Goal: Find specific page/section: Find specific page/section

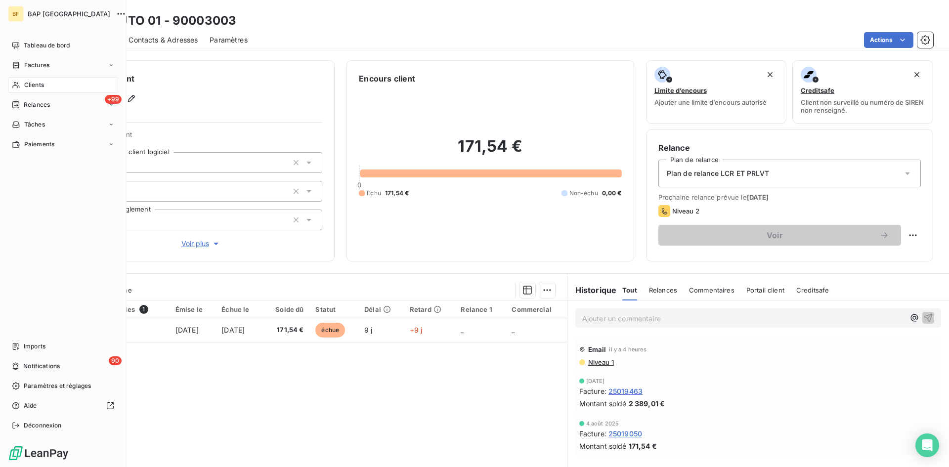
click at [39, 89] on span "Clients" at bounding box center [34, 85] width 20 height 9
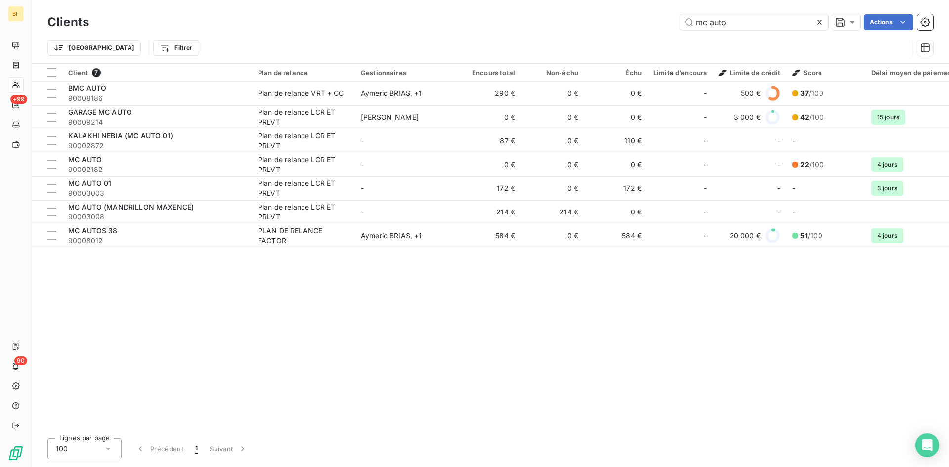
drag, startPoint x: 730, startPoint y: 23, endPoint x: 499, endPoint y: 12, distance: 231.0
click at [499, 12] on div "Clients mc auto Actions" at bounding box center [489, 22] width 885 height 21
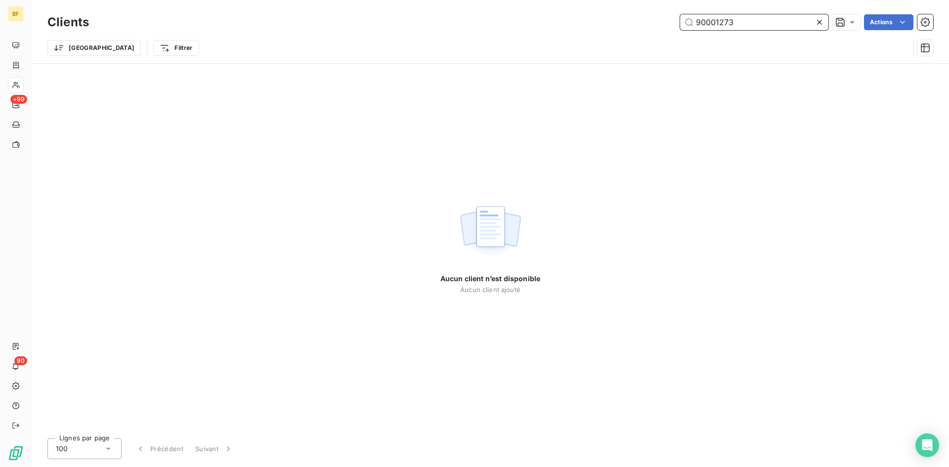
drag, startPoint x: 765, startPoint y: 19, endPoint x: 754, endPoint y: 21, distance: 11.0
click at [765, 19] on input "90001273" at bounding box center [754, 22] width 148 height 16
drag, startPoint x: 751, startPoint y: 22, endPoint x: 574, endPoint y: 22, distance: 177.4
click at [574, 22] on div "90001273 Actions" at bounding box center [517, 22] width 832 height 16
paste input "MBS0000"
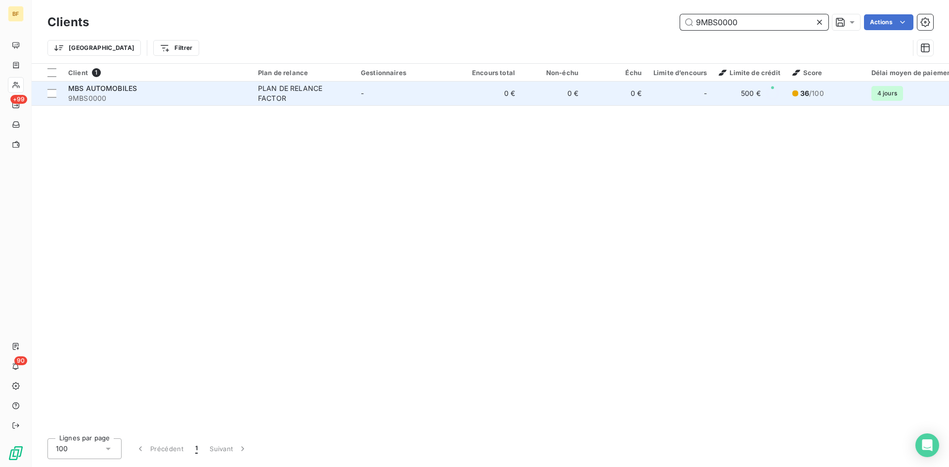
type input "9MBS0000"
click at [107, 104] on td "MBS AUTOMOBILES 9MBS0000" at bounding box center [157, 94] width 190 height 24
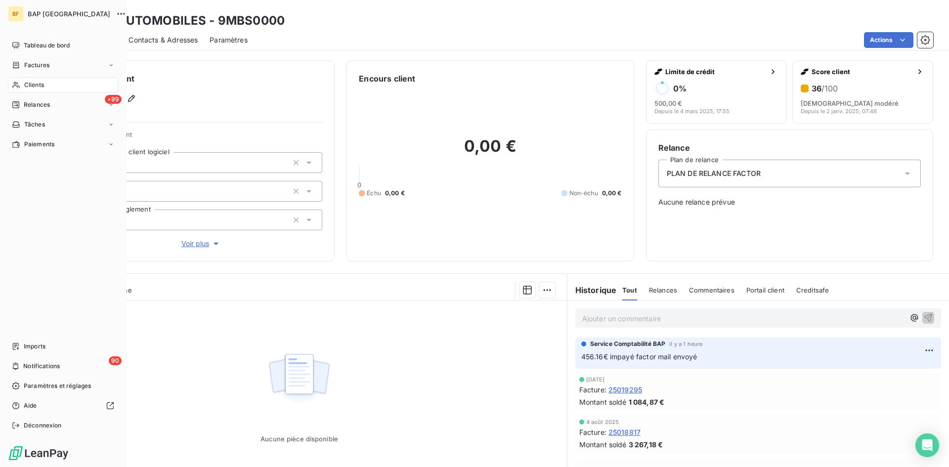
click at [41, 82] on span "Clients" at bounding box center [34, 85] width 20 height 9
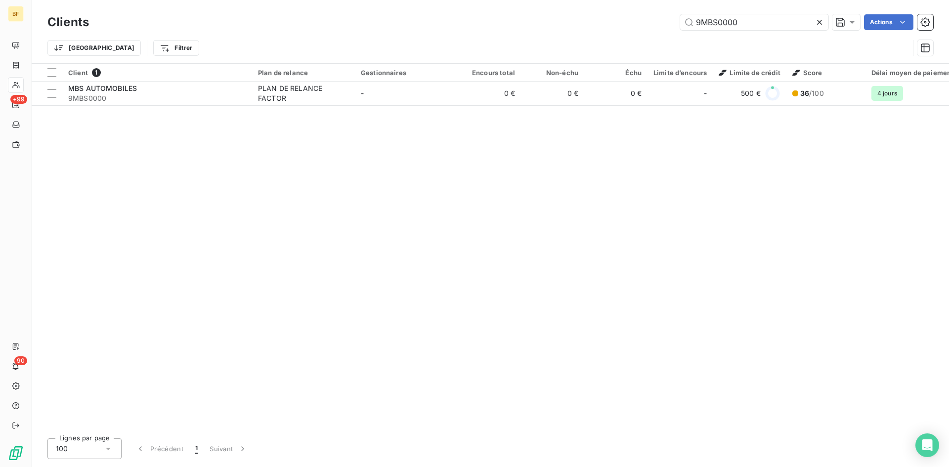
drag, startPoint x: 749, startPoint y: 22, endPoint x: 637, endPoint y: 22, distance: 112.2
click at [637, 22] on div "9MBS0000 Actions" at bounding box center [517, 22] width 832 height 16
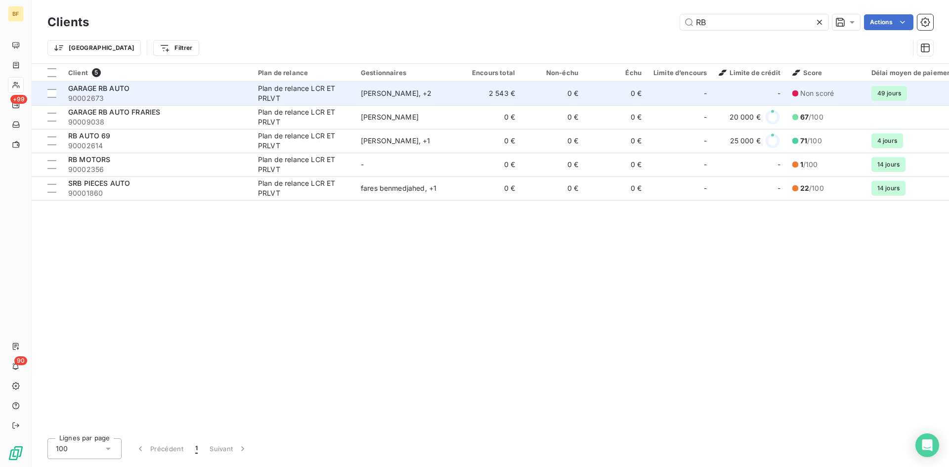
type input "RB"
click at [129, 95] on span "90002673" at bounding box center [157, 98] width 178 height 10
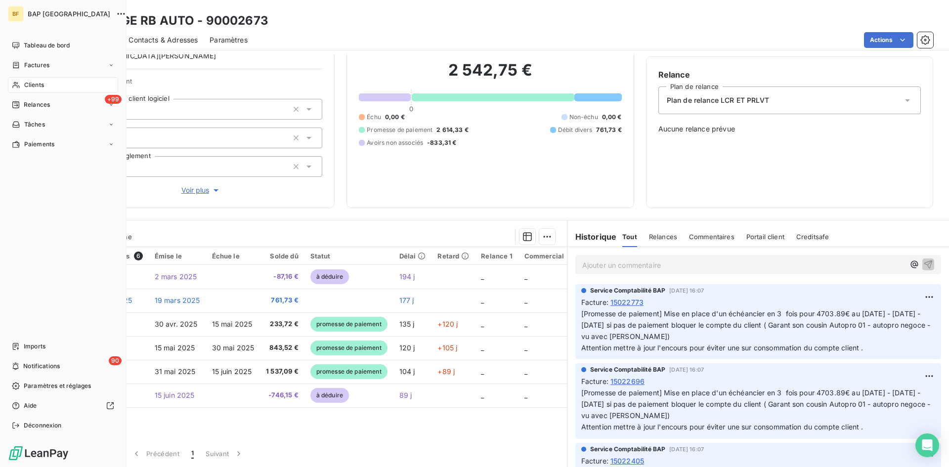
click at [40, 84] on span "Clients" at bounding box center [34, 85] width 20 height 9
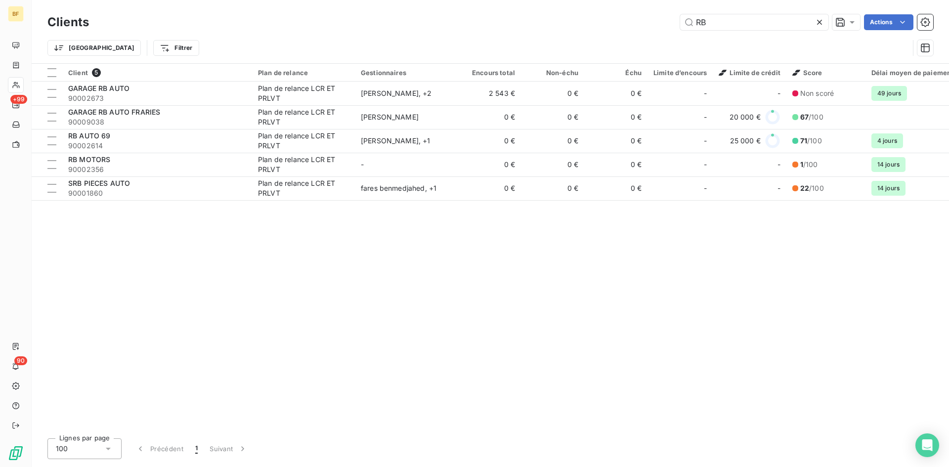
drag, startPoint x: 642, startPoint y: 14, endPoint x: 506, endPoint y: -4, distance: 136.6
click at [506, 0] on html "BF +99 90 Clients RB Actions Trier Filtrer Client 5 Plan de relance Gestionnair…" at bounding box center [474, 233] width 949 height 467
type input "m"
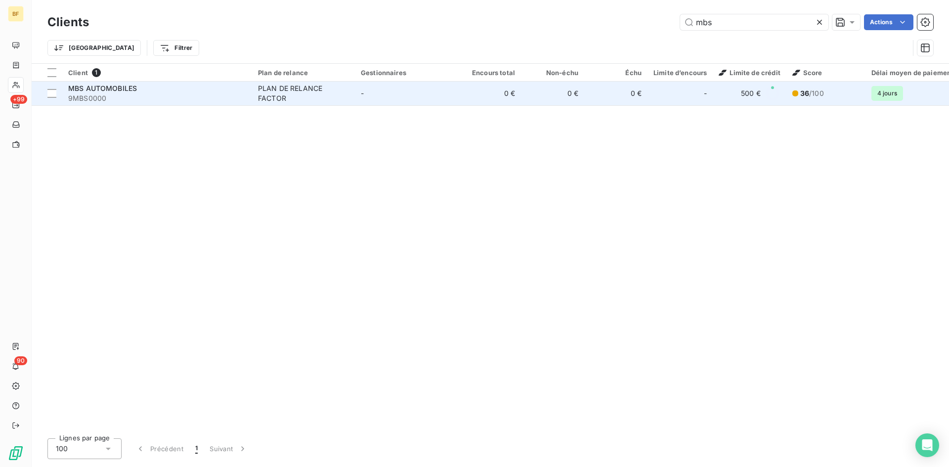
type input "mbs"
click at [98, 102] on span "9MBS0000" at bounding box center [157, 98] width 178 height 10
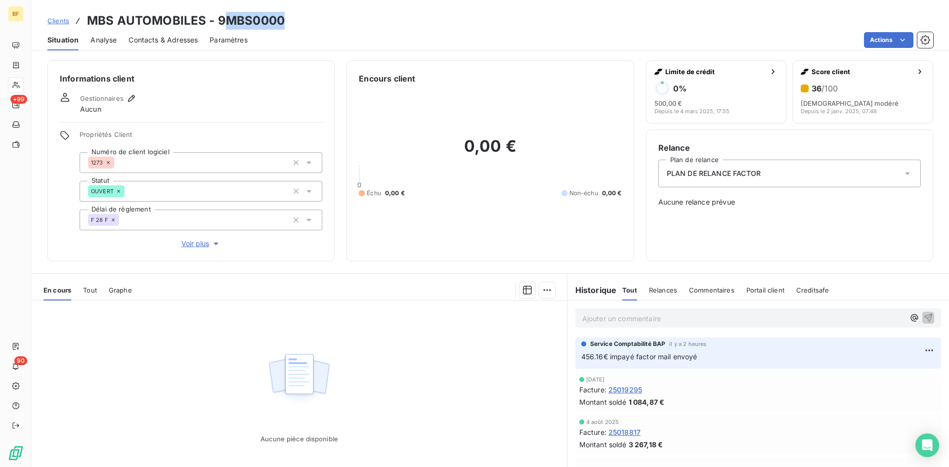
drag, startPoint x: 286, startPoint y: 23, endPoint x: 220, endPoint y: 27, distance: 66.3
click at [220, 27] on div "Clients MBS AUTOMOBILES - 9MBS0000" at bounding box center [490, 21] width 917 height 18
click at [264, 18] on h3 "MBS AUTOMOBILES - 9MBS0000" at bounding box center [186, 21] width 198 height 18
click at [284, 18] on div "Clients MBS AUTOMOBILES - 9MBS0000" at bounding box center [490, 21] width 917 height 18
drag, startPoint x: 287, startPoint y: 19, endPoint x: 214, endPoint y: 20, distance: 72.6
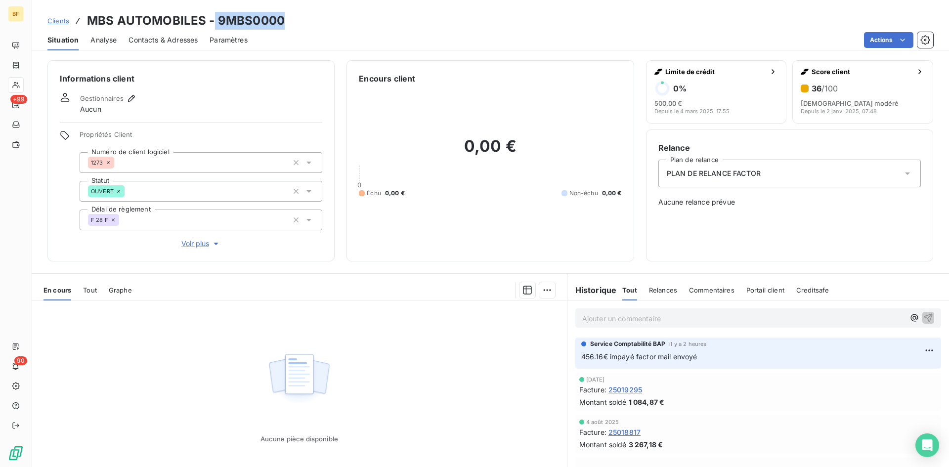
click at [214, 20] on div "Clients MBS AUTOMOBILES - 9MBS0000" at bounding box center [490, 21] width 917 height 18
copy h3 "9MBS0000"
click at [630, 312] on p "Ajouter un commentaire ﻿" at bounding box center [743, 318] width 322 height 12
click at [696, 324] on p "Ajouter un commentaire ﻿" at bounding box center [743, 318] width 322 height 12
